Goal: Navigation & Orientation: Find specific page/section

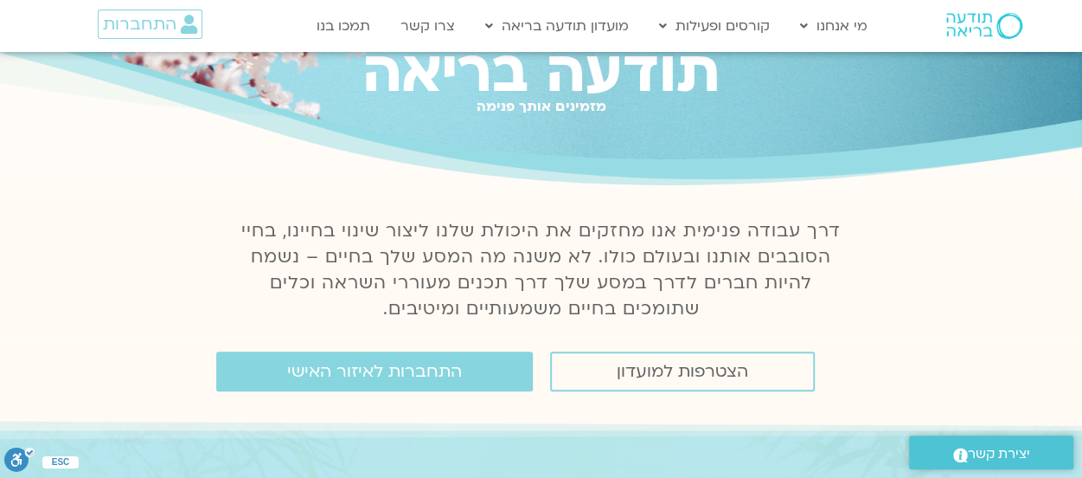
scroll to position [173, 0]
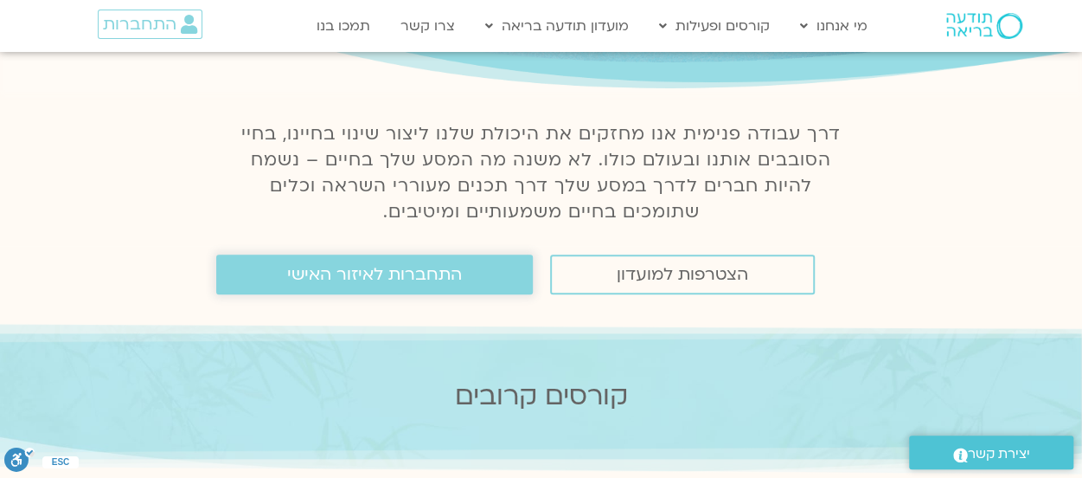
click at [333, 273] on span "התחברות לאיזור האישי" at bounding box center [374, 274] width 175 height 19
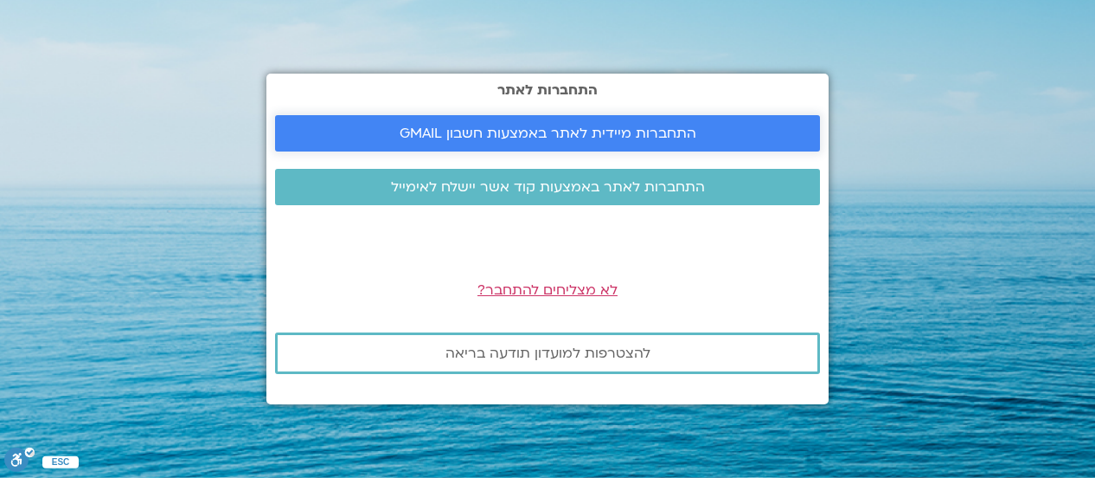
click at [630, 129] on span "התחברות מיידית לאתר באמצעות חשבון GMAIL" at bounding box center [548, 133] width 297 height 16
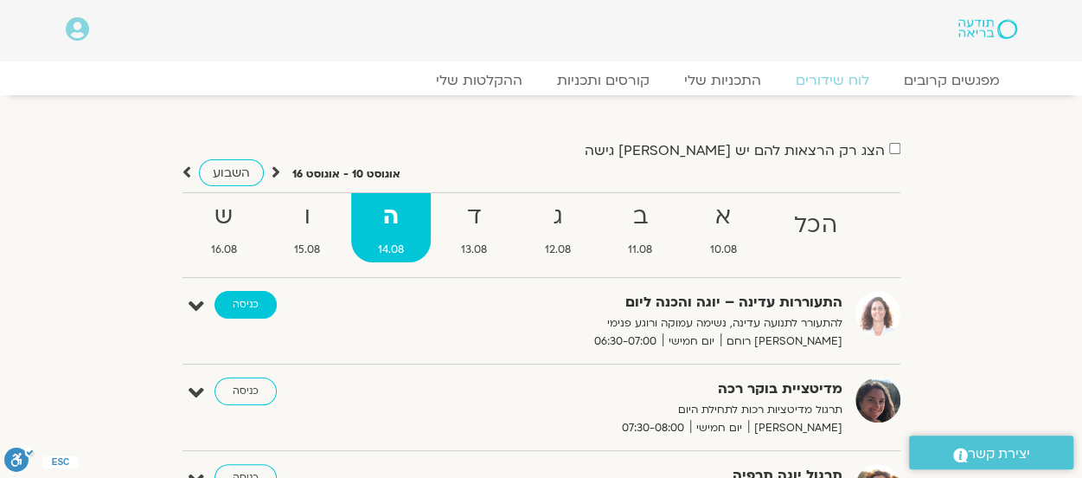
click at [245, 303] on link "כניסה" at bounding box center [246, 305] width 62 height 28
